Goal: Ask a question

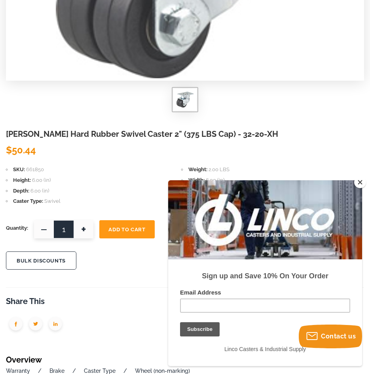
scroll to position [277, 0]
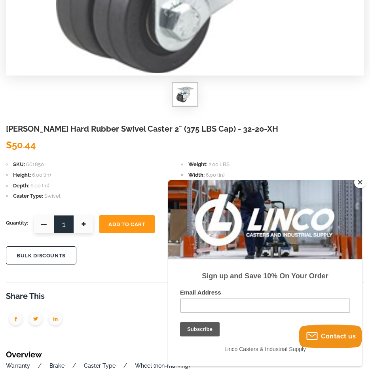
click at [358, 183] on button "Close" at bounding box center [360, 182] width 12 height 12
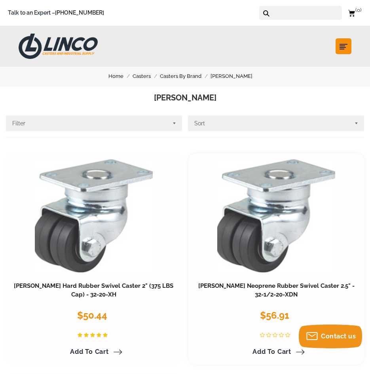
click at [152, 281] on div "Darnell-Rose Hard Rubber Swivel Caster 2" (375 LBS Cap) - 32-20-XH $50.44 Darne…" at bounding box center [94, 317] width 164 height 81
click at [148, 283] on link "[PERSON_NAME] Hard Rubber Swivel Caster 2" (375 LBS Cap) - 32-20-XH" at bounding box center [93, 290] width 159 height 16
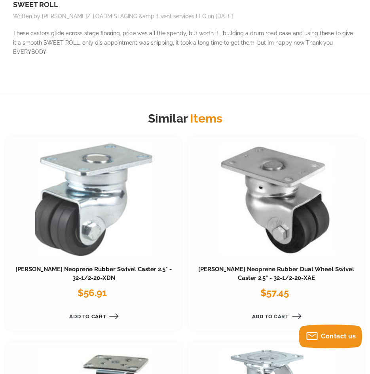
scroll to position [830, 0]
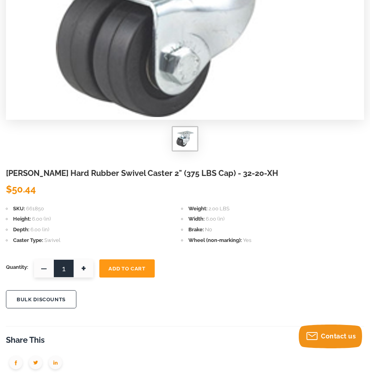
scroll to position [237, 0]
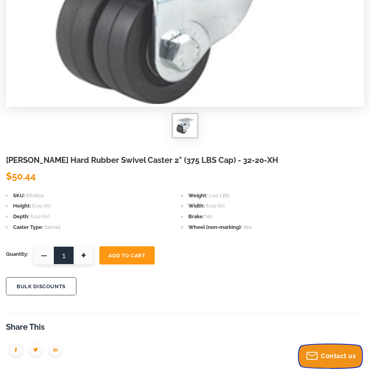
click at [332, 354] on span "Contact us" at bounding box center [338, 356] width 35 height 8
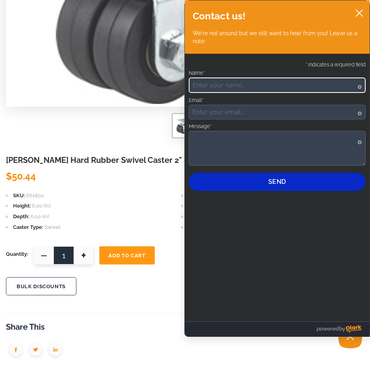
click at [246, 92] on input "Name*" at bounding box center [277, 84] width 177 height 15
type input "Maddie Perry"
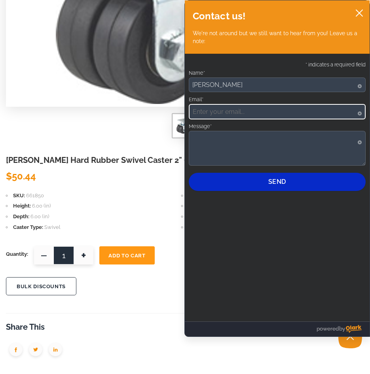
type input "m.perry207@gmail.com"
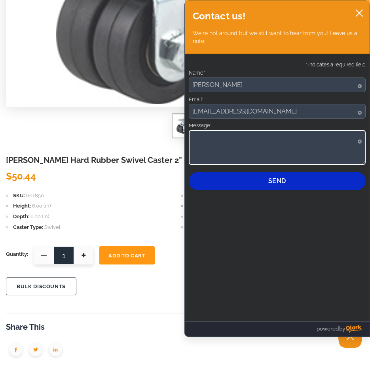
click at [260, 147] on textarea "Message*" at bounding box center [277, 147] width 177 height 35
paste textarea "Do you have a 3D CAD file for the 32-20-XH caster? Thank you!"
type textarea "Do you have a 3D CAD file for the 32-20-XH caster? Thank you!"
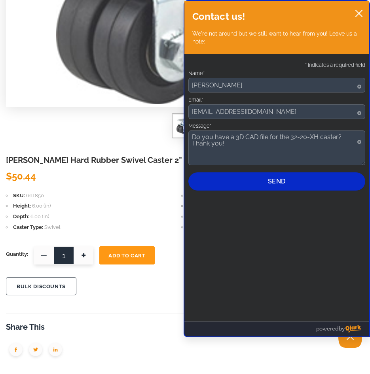
click at [330, 248] on div "* indicates a required field Name* Required Asterisk signifies that this field …" at bounding box center [276, 188] width 185 height 268
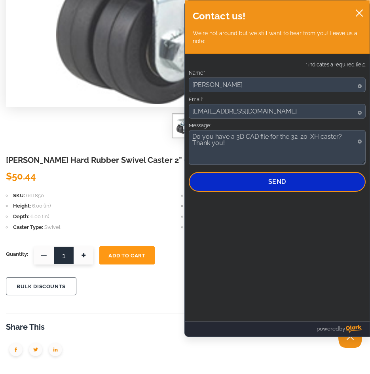
click at [293, 181] on button "Send" at bounding box center [277, 182] width 177 height 20
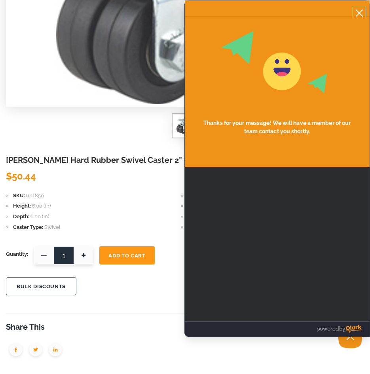
click at [359, 14] on icon "close chatbox" at bounding box center [359, 13] width 8 height 8
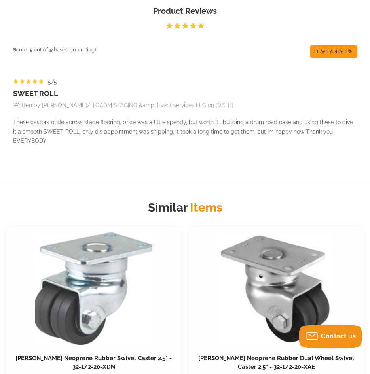
scroll to position [711, 0]
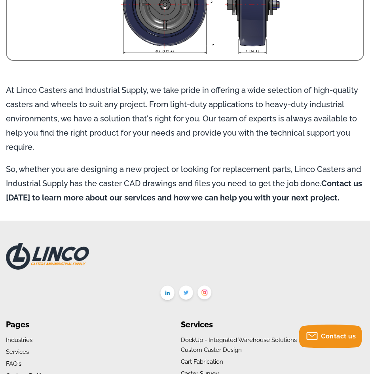
scroll to position [949, 0]
